Goal: Communication & Community: Participate in discussion

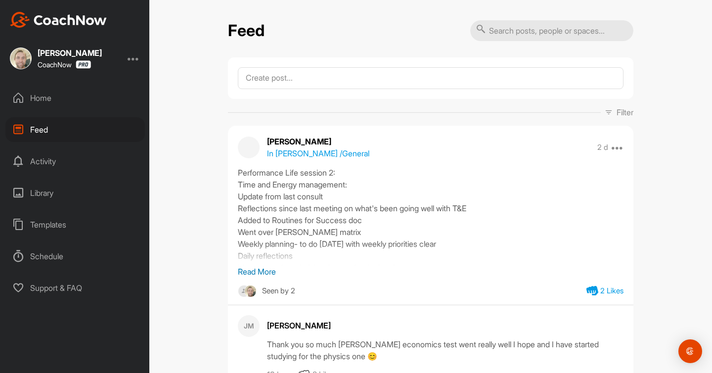
click at [63, 96] on div "Home" at bounding box center [75, 98] width 140 height 25
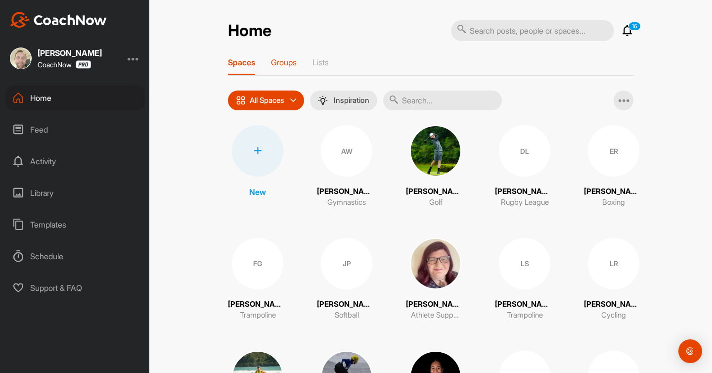
click at [286, 69] on div "Groups" at bounding box center [284, 66] width 26 height 18
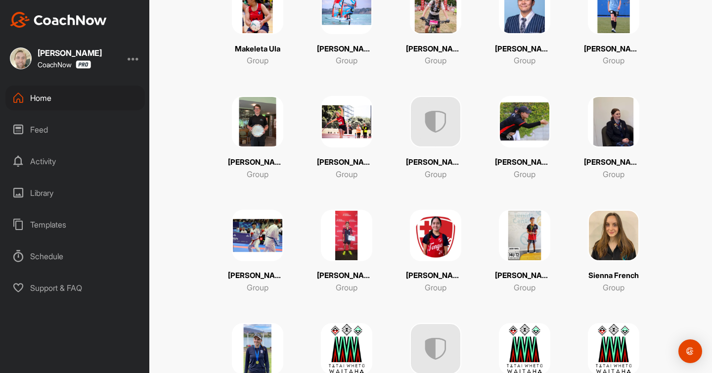
scroll to position [601, 0]
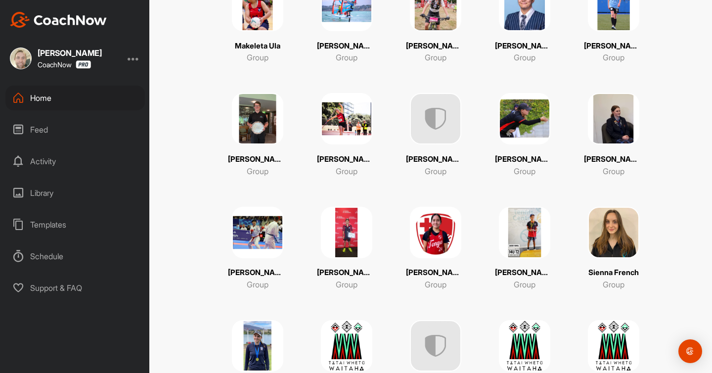
click at [267, 225] on img at bounding box center [257, 232] width 51 height 51
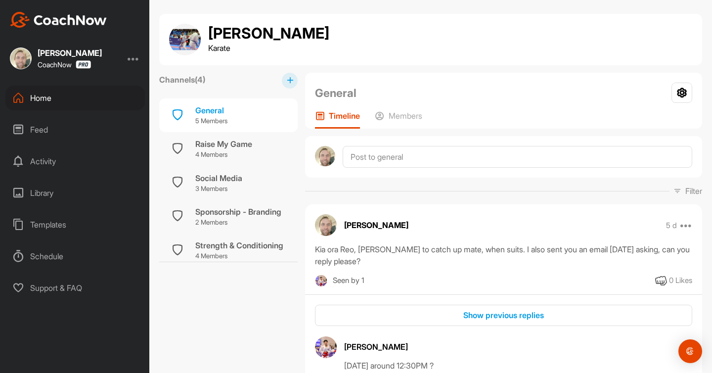
scroll to position [6, 0]
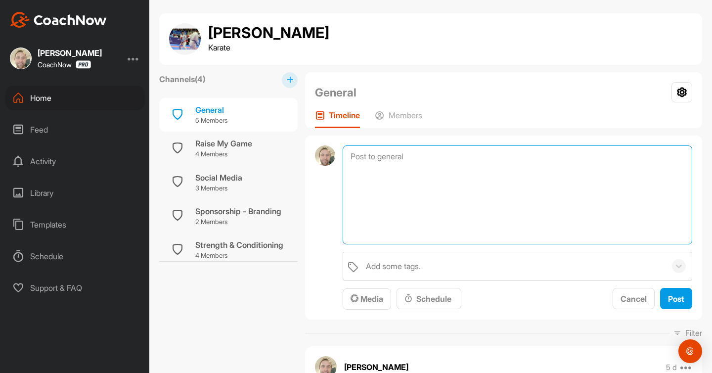
click at [410, 159] on textarea at bounding box center [518, 194] width 350 height 99
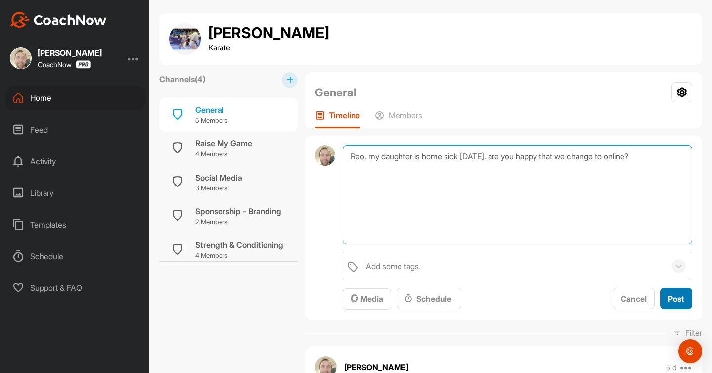
type textarea "Reo, my daughter is home sick [DATE], are you happy that we change to online?"
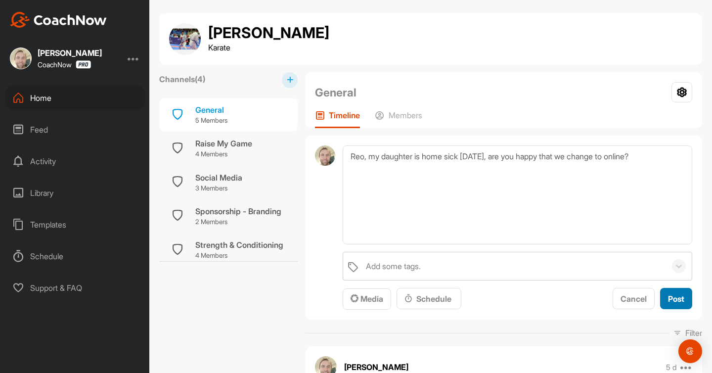
click at [681, 300] on span "Post" at bounding box center [676, 299] width 16 height 10
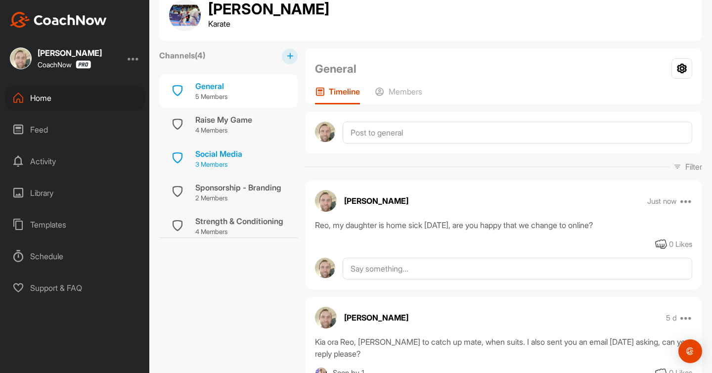
scroll to position [5, 0]
